Goal: Information Seeking & Learning: Learn about a topic

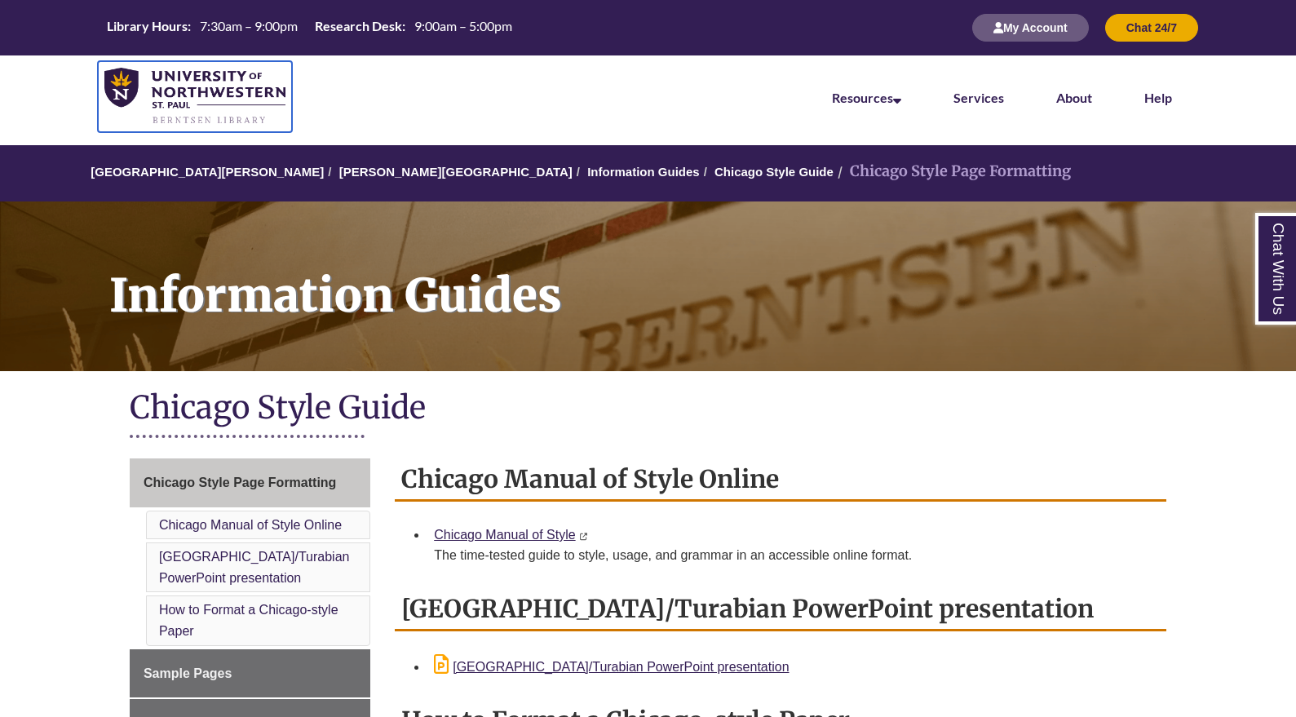
click at [166, 79] on img at bounding box center [194, 97] width 181 height 58
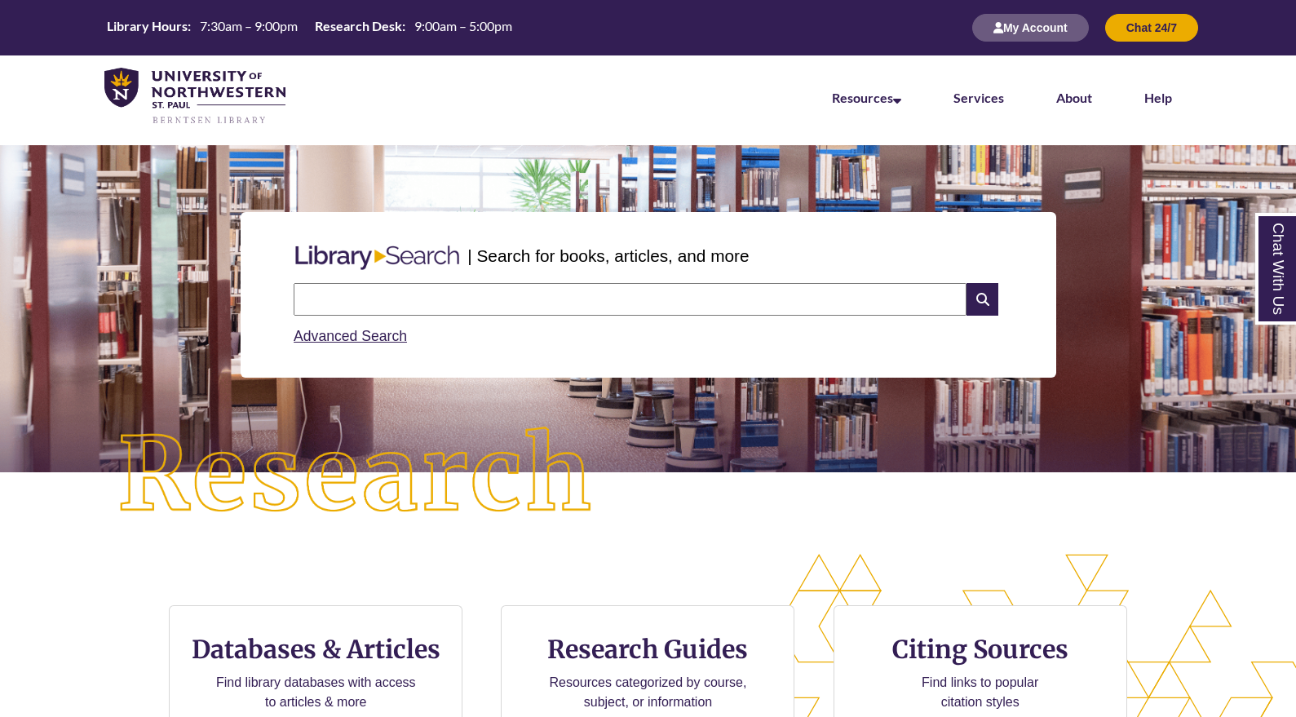
paste input "**********"
type input "**********"
click at [981, 301] on icon at bounding box center [982, 299] width 31 height 33
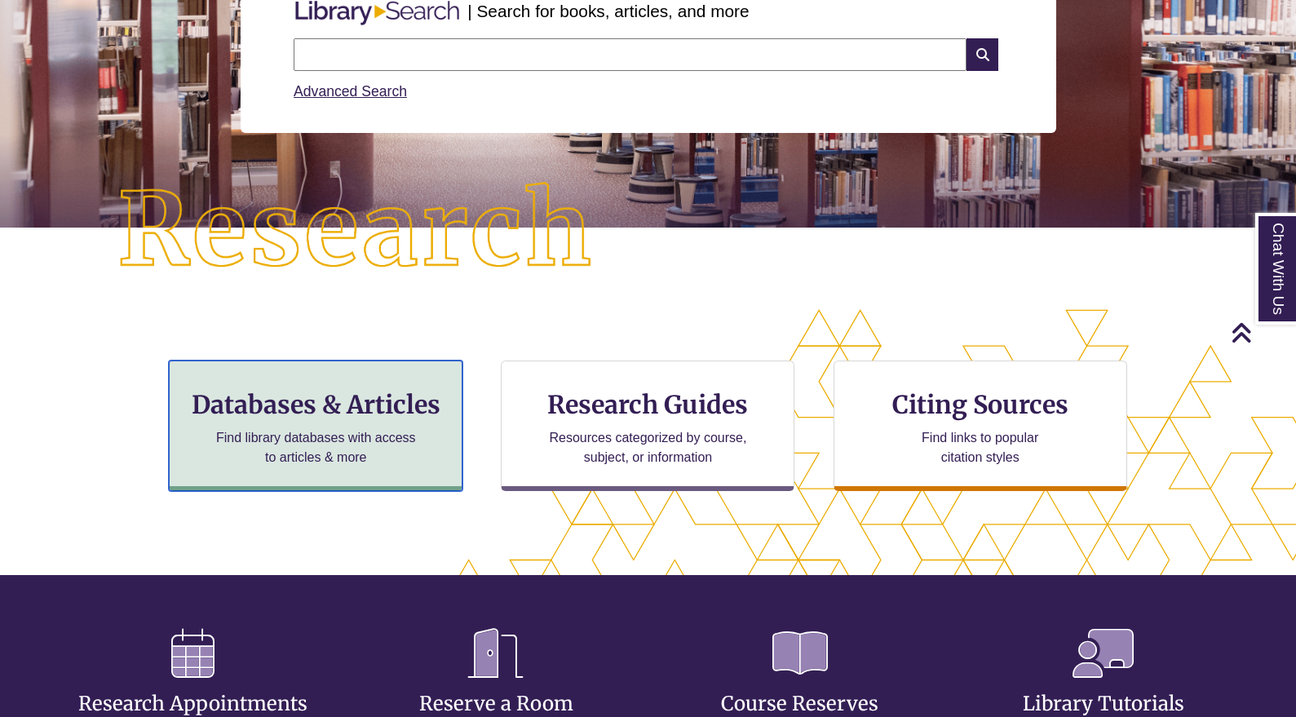
click at [332, 404] on h3 "Databases & Articles" at bounding box center [316, 404] width 266 height 31
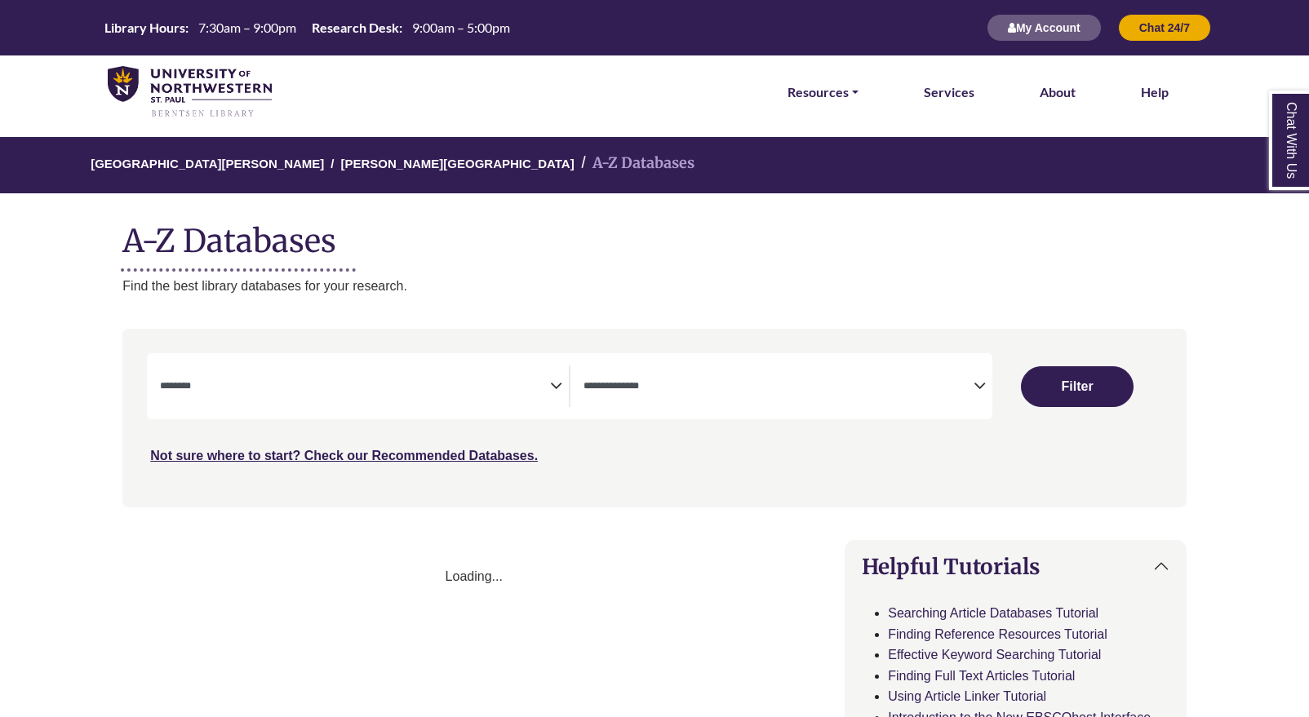
select select "Database Subject Filter"
select select "Database Types Filter"
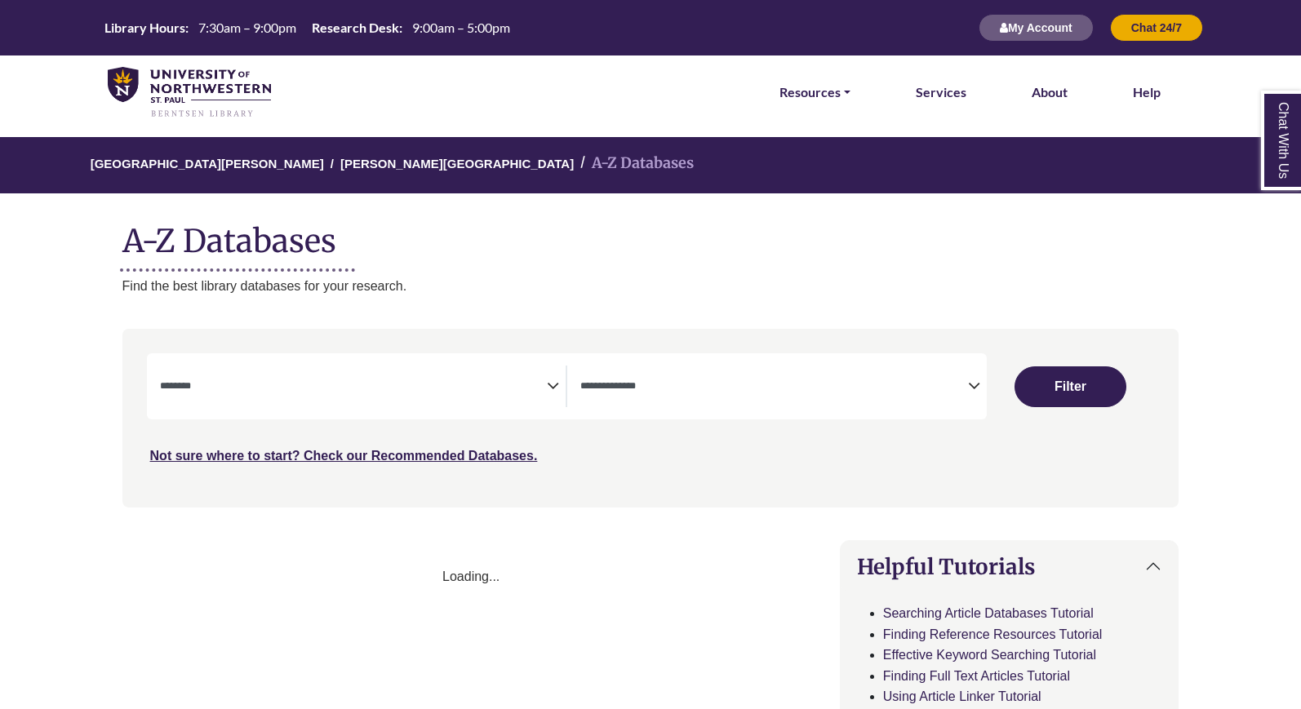
select select "Database Subject Filter"
select select "Database Types Filter"
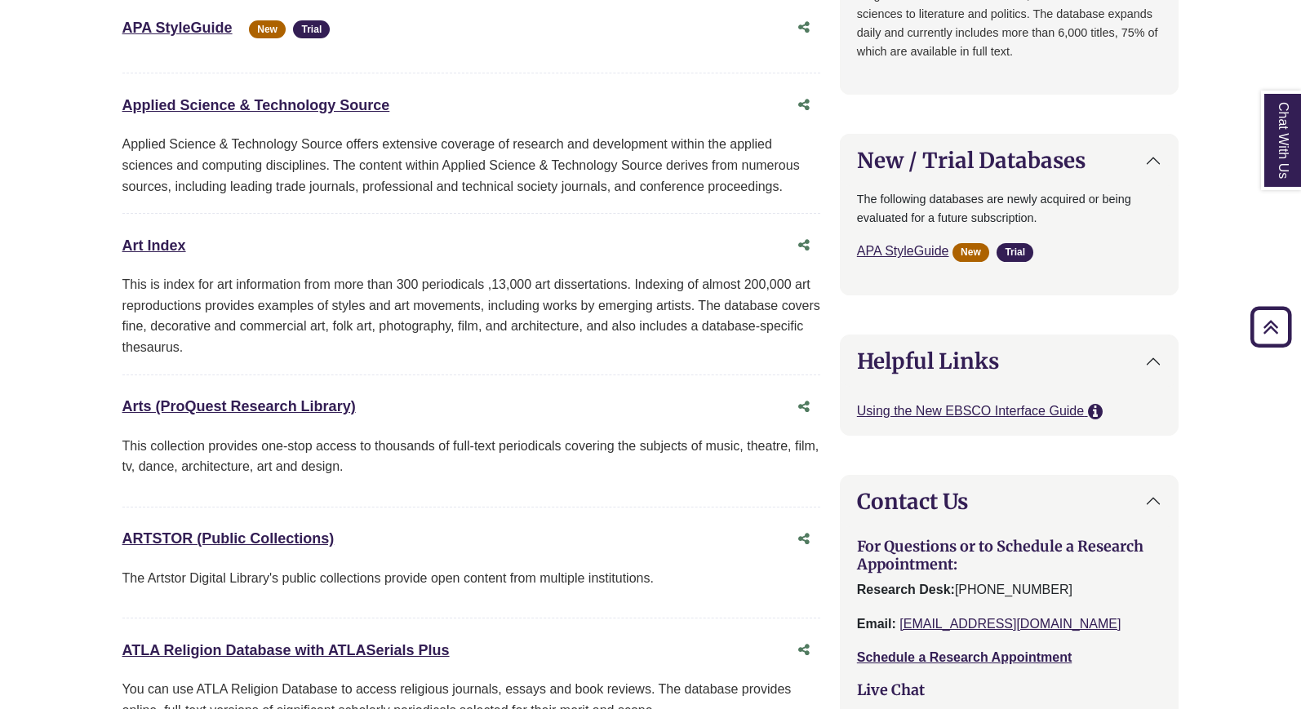
scroll to position [1305, 0]
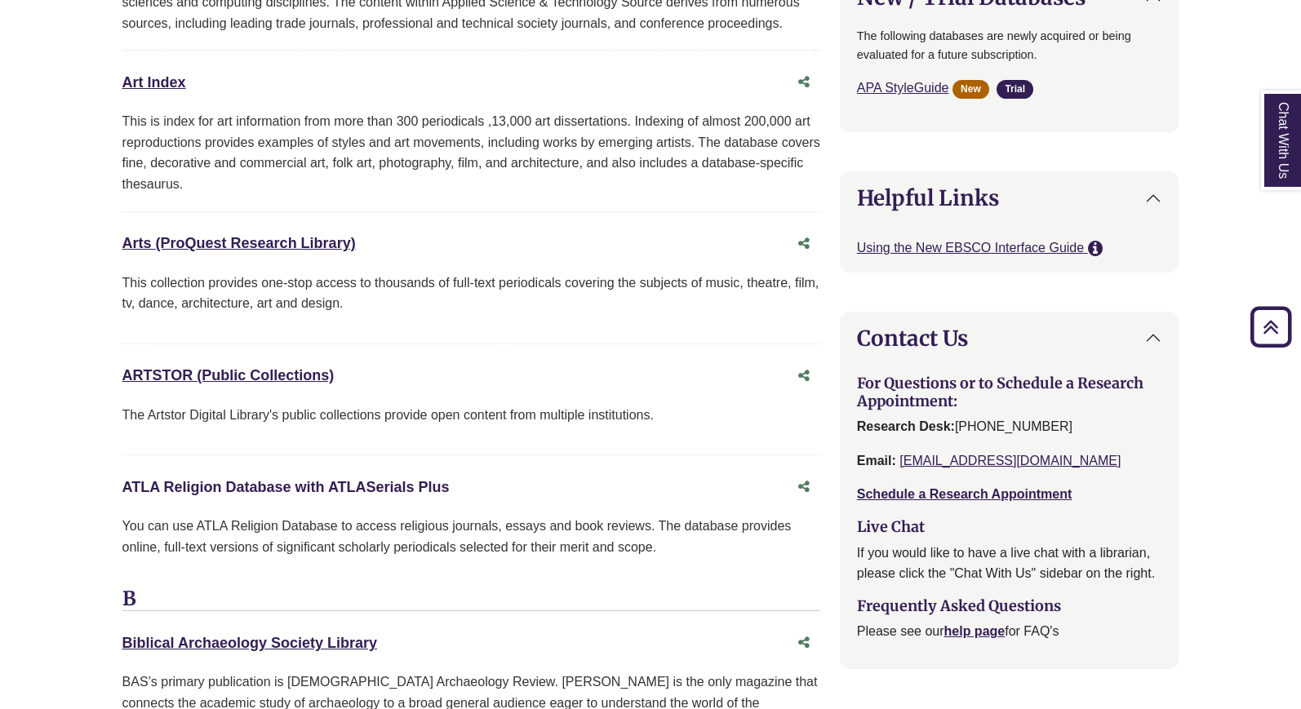
click at [287, 482] on link "ATLA Religion Database with ATLASerials Plus This link opens in a new window" at bounding box center [285, 487] width 327 height 16
